Goal: Transaction & Acquisition: Purchase product/service

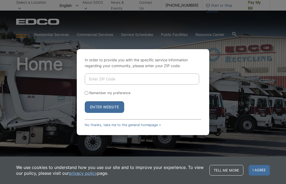
click at [180, 85] on input "Enter ZIP Code" at bounding box center [142, 79] width 114 height 11
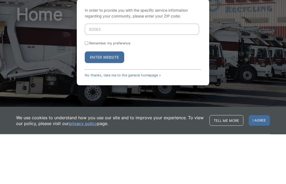
type input "92083"
click at [120, 101] on button "Enter Website" at bounding box center [104, 107] width 39 height 12
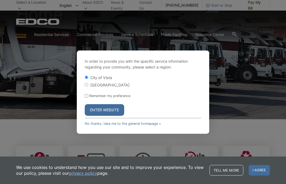
click at [90, 98] on label "Remember my preference" at bounding box center [109, 96] width 41 height 4
click at [88, 98] on input "Remember my preference" at bounding box center [86, 95] width 3 height 3
checkbox input "true"
click at [113, 116] on button "Enter Website" at bounding box center [104, 110] width 39 height 12
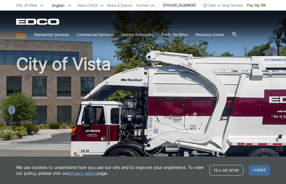
click at [265, 173] on span "I agree" at bounding box center [258, 170] width 21 height 11
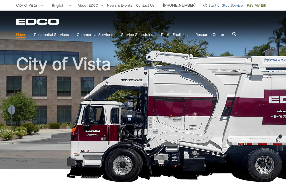
click at [236, 33] on icon at bounding box center [234, 34] width 4 height 4
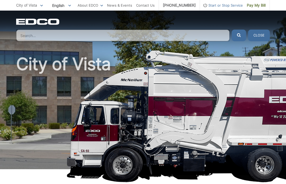
click at [186, 36] on input "Search" at bounding box center [122, 36] width 213 height 12
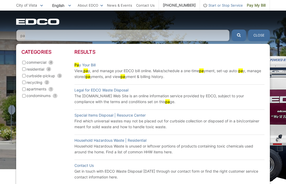
type input "pa"
click at [90, 65] on link "Pa y Your Bill" at bounding box center [84, 65] width 21 height 6
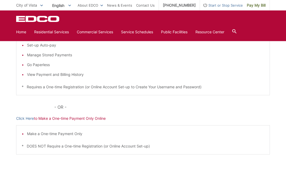
scroll to position [126, 0]
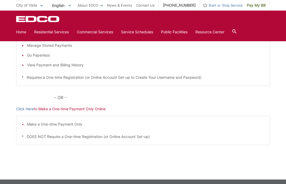
click at [26, 106] on link "Click Here" at bounding box center [25, 109] width 18 height 6
